Goal: Information Seeking & Learning: Find specific fact

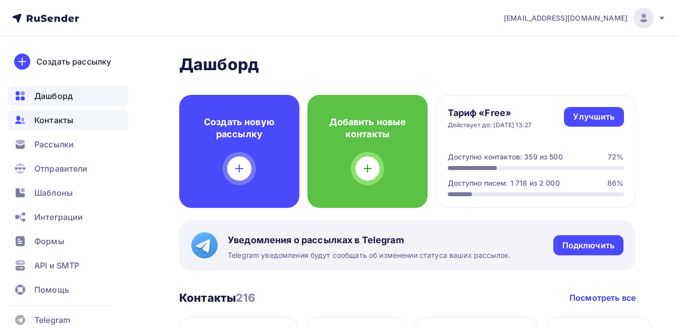
drag, startPoint x: 0, startPoint y: 0, endPoint x: 48, endPoint y: 124, distance: 133.1
click at [66, 120] on span "Контакты" at bounding box center [53, 120] width 39 height 12
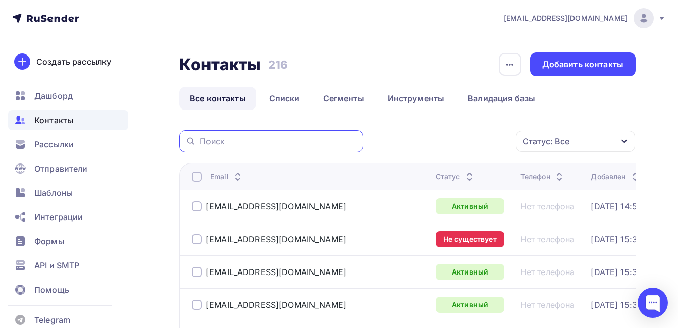
click at [227, 141] on input "text" at bounding box center [278, 141] width 157 height 11
paste input "[EMAIL_ADDRESS][DOMAIN_NAME]"
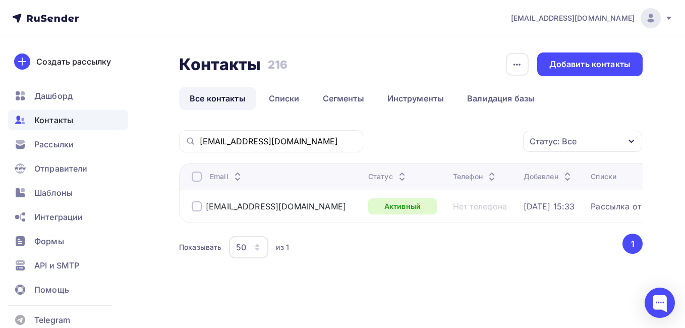
click at [196, 204] on div at bounding box center [197, 206] width 10 height 10
click at [265, 138] on input "[EMAIL_ADDRESS][DOMAIN_NAME]" at bounding box center [278, 141] width 157 height 11
drag, startPoint x: 286, startPoint y: 145, endPoint x: 146, endPoint y: 143, distance: 139.3
click at [146, 143] on div "Контакты Контакты 216 216 История импорта Добавить контакты Все контакты Списки…" at bounding box center [342, 181] width 685 height 290
paste input "[EMAIL_ADDRESS]"
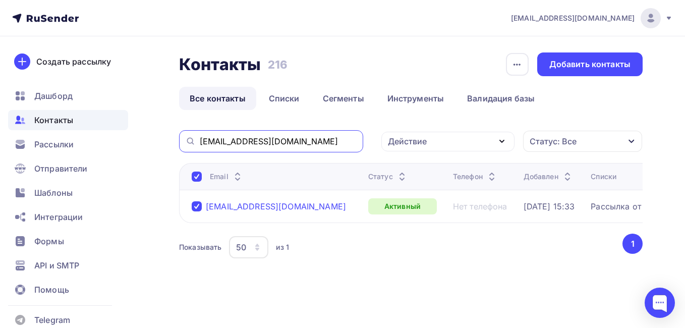
type input "[EMAIL_ADDRESS][DOMAIN_NAME]"
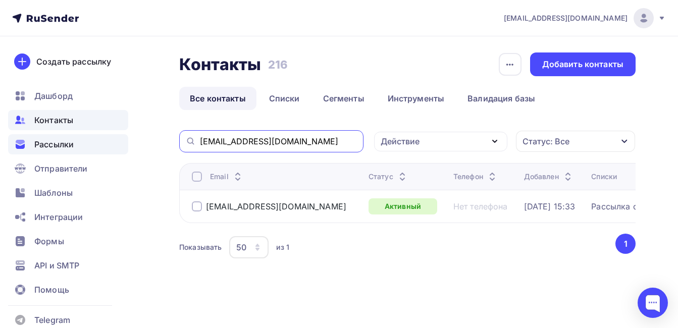
drag, startPoint x: 323, startPoint y: 138, endPoint x: 101, endPoint y: 143, distance: 222.1
click at [93, 142] on div "[EMAIL_ADDRESS][DOMAIN_NAME] Аккаунт Тарифы Выйти Создать рассылку [GEOGRAPHIC_…" at bounding box center [339, 163] width 678 height 326
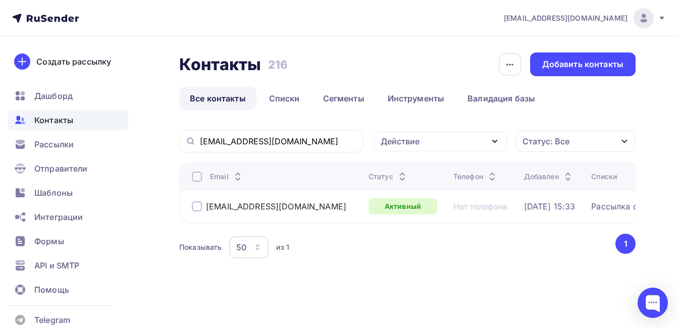
drag, startPoint x: 173, startPoint y: 144, endPoint x: 220, endPoint y: 116, distance: 55.2
click at [220, 116] on div "Контакты Контакты 216 216 История импорта Добавить контакты Все контакты Списки…" at bounding box center [407, 168] width 456 height 233
drag, startPoint x: 316, startPoint y: 135, endPoint x: 182, endPoint y: 138, distance: 134.3
click at [182, 138] on div "[EMAIL_ADDRESS][DOMAIN_NAME]" at bounding box center [271, 141] width 184 height 22
drag, startPoint x: 182, startPoint y: 138, endPoint x: 226, endPoint y: 144, distance: 44.2
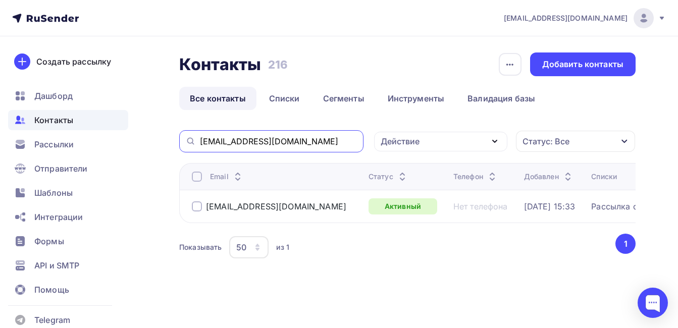
drag, startPoint x: 226, startPoint y: 144, endPoint x: 218, endPoint y: 137, distance: 9.6
click at [218, 138] on input "[EMAIL_ADDRESS][DOMAIN_NAME]" at bounding box center [278, 141] width 157 height 11
drag, startPoint x: 312, startPoint y: 141, endPoint x: 153, endPoint y: 141, distance: 159.4
click at [147, 142] on div "Контакты Контакты 216 216 История импорта Добавить контакты Все контакты Списки…" at bounding box center [339, 181] width 678 height 290
paste input "[EMAIL_ADDRESS][DOMAIN_NAME]"
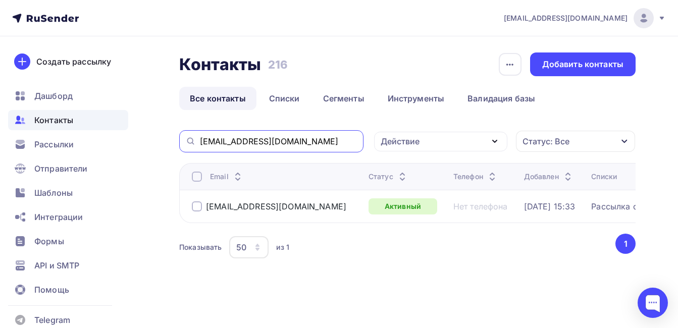
type input "[EMAIL_ADDRESS][DOMAIN_NAME]"
